Goal: Information Seeking & Learning: Learn about a topic

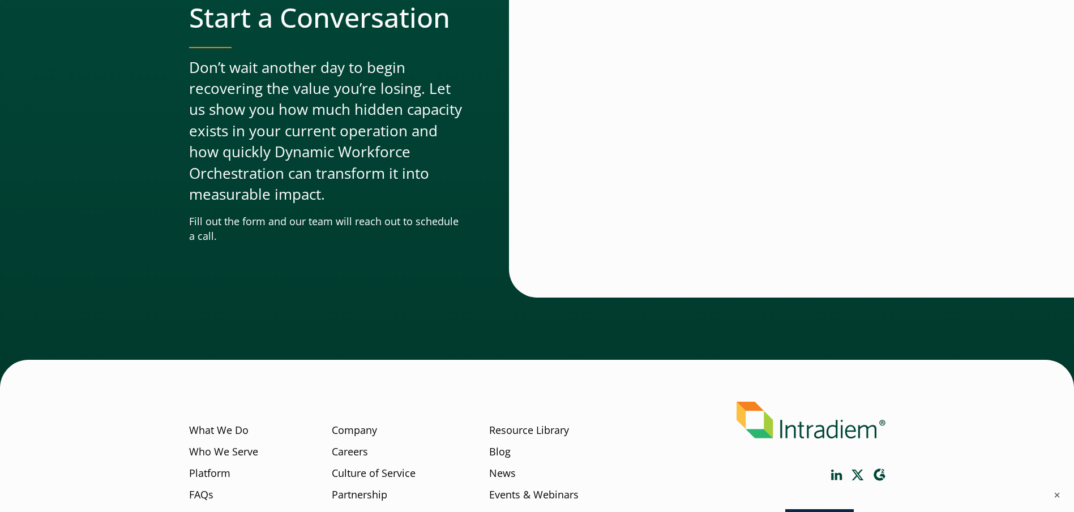
scroll to position [3474, 0]
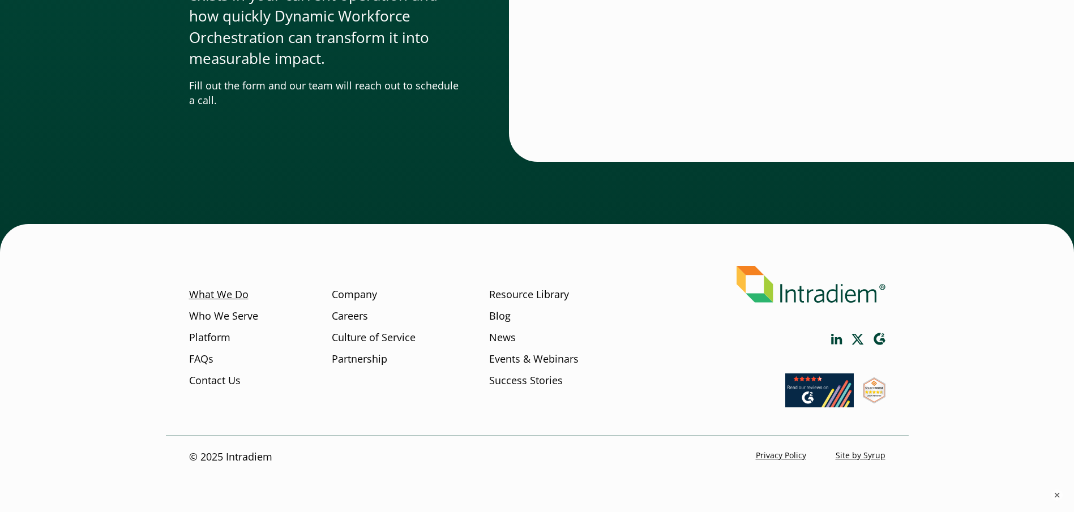
click at [195, 294] on link "What We Do" at bounding box center [218, 295] width 59 height 15
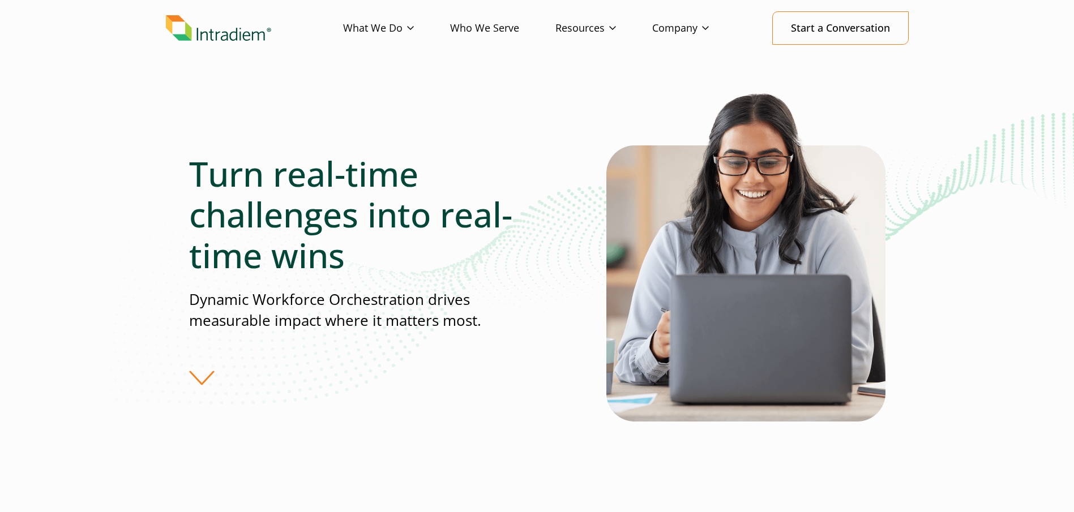
scroll to position [113, 0]
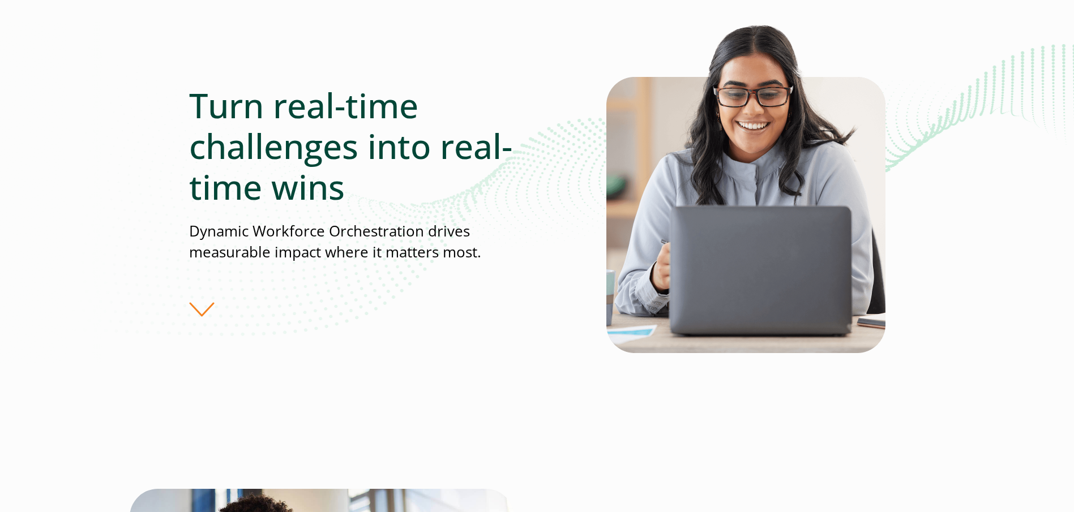
click at [205, 311] on div "Turn real-time challenges into real-time wins Dynamic Workforce Orchestration d…" at bounding box center [397, 201] width 417 height 233
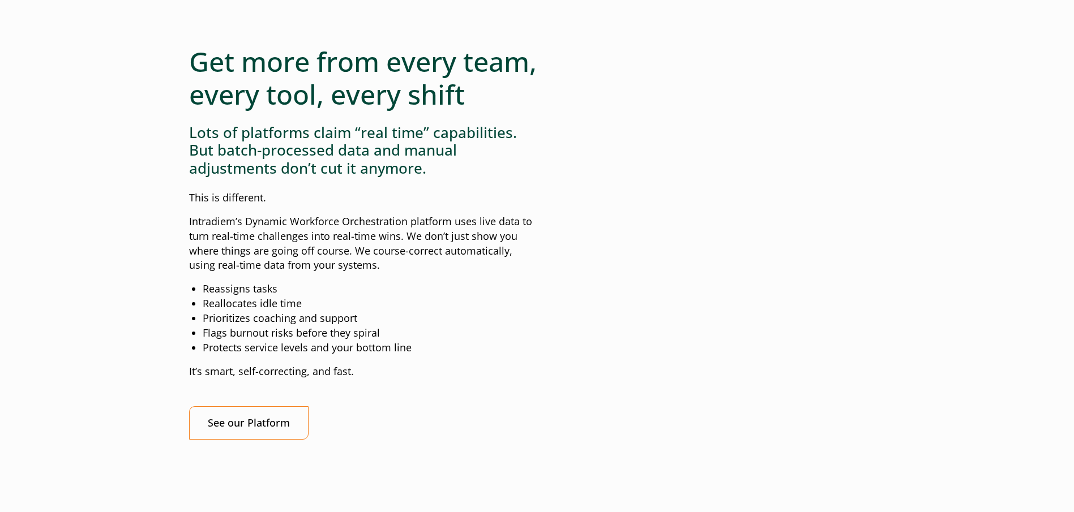
scroll to position [1019, 0]
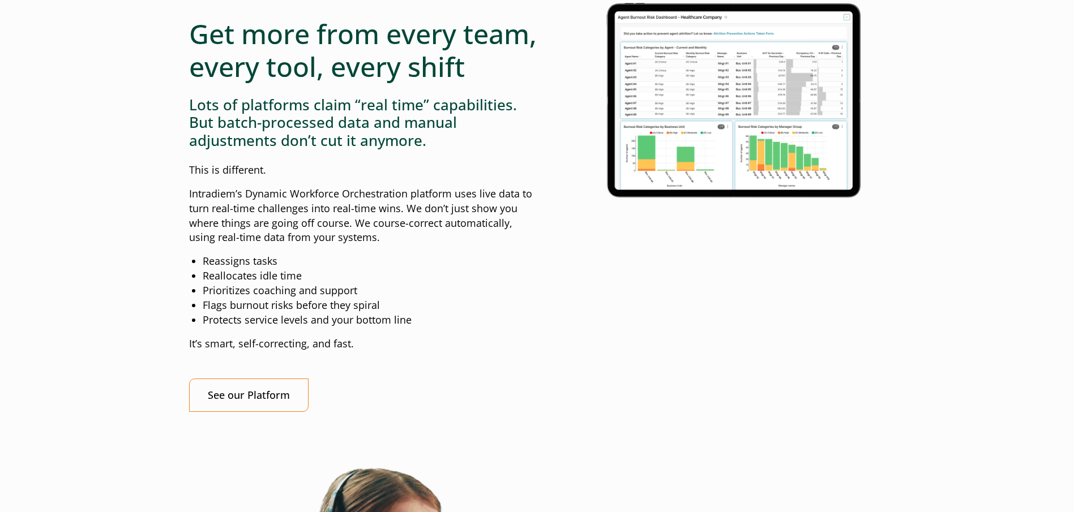
click at [650, 131] on img at bounding box center [735, 98] width 302 height 219
click at [250, 412] on link "See our Platform" at bounding box center [248, 395] width 119 height 33
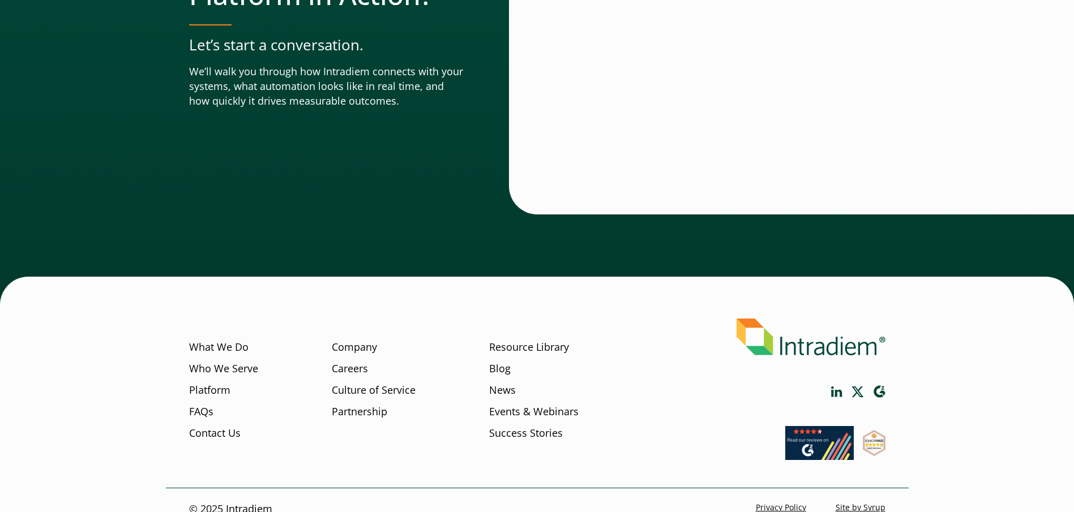
scroll to position [3972, 0]
